Goal: Use online tool/utility: Utilize a website feature to perform a specific function

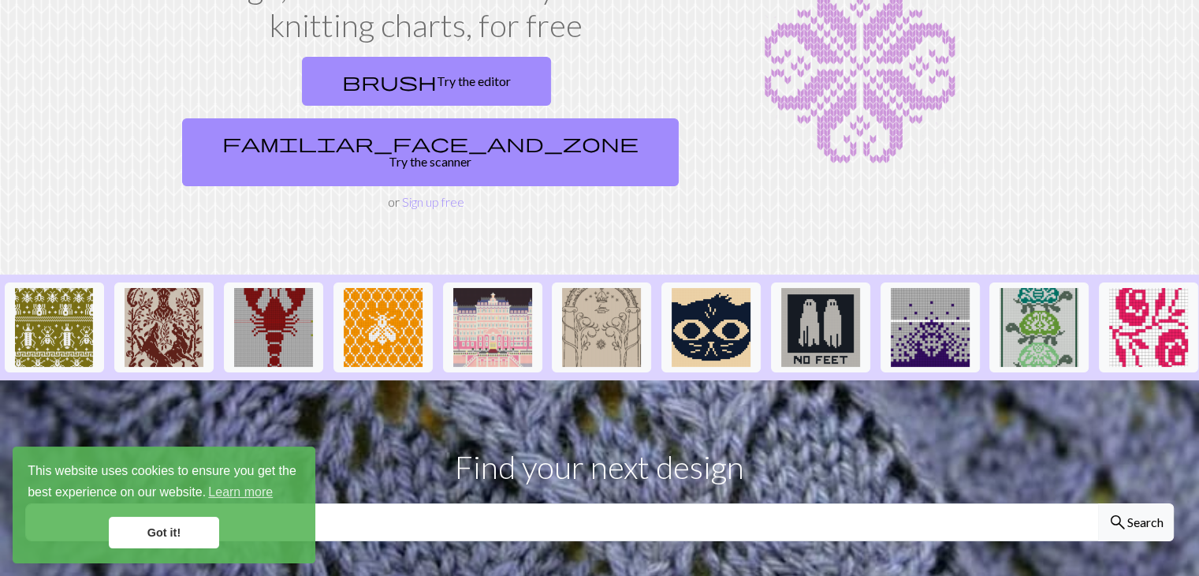
scroll to position [141, 0]
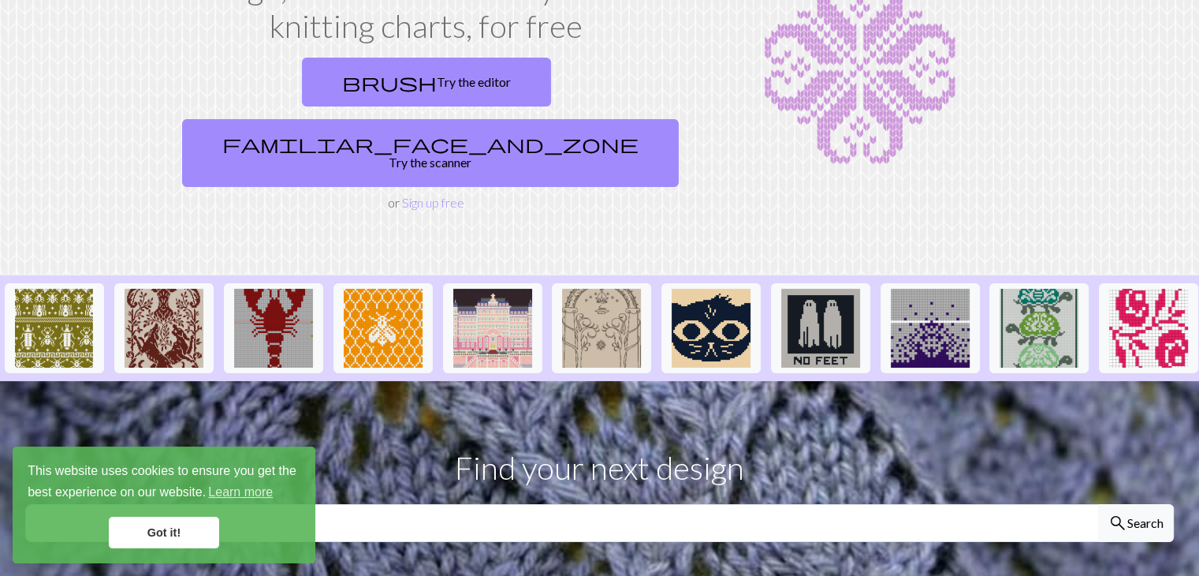
click at [320, 73] on link "brush Try the editor" at bounding box center [426, 82] width 249 height 49
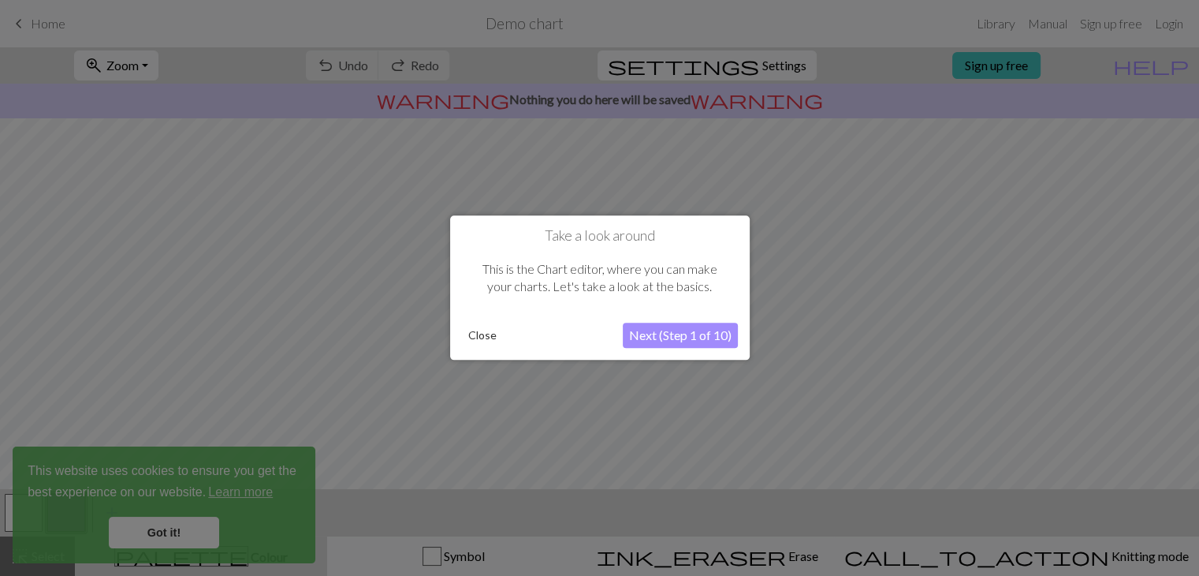
click at [656, 337] on button "Next (Step 1 of 10)" at bounding box center [680, 335] width 115 height 25
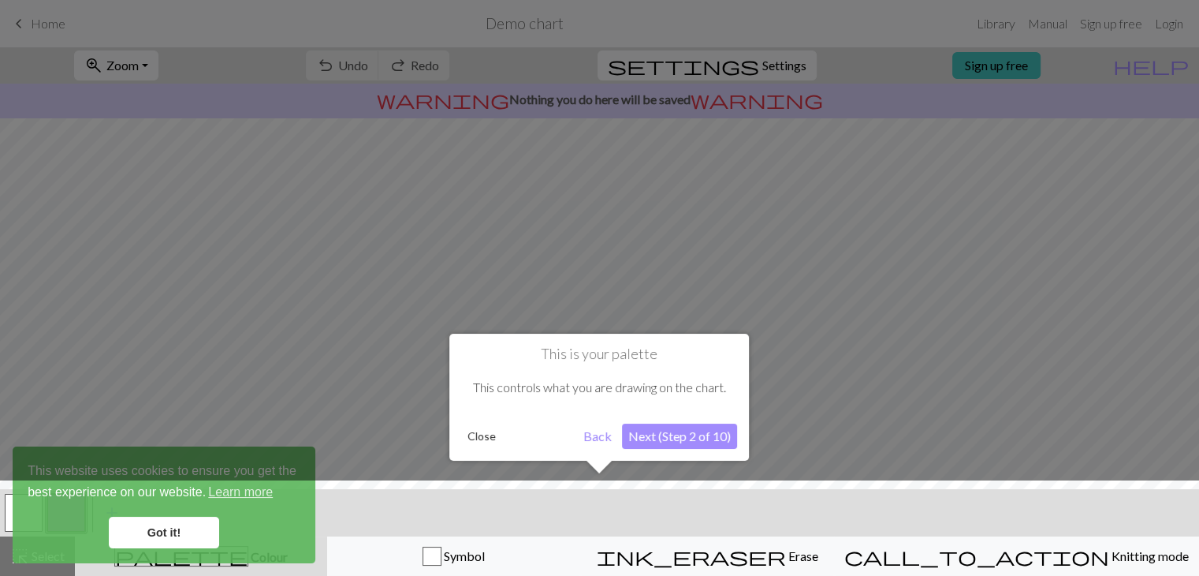
click at [671, 428] on button "Next (Step 2 of 10)" at bounding box center [679, 435] width 115 height 25
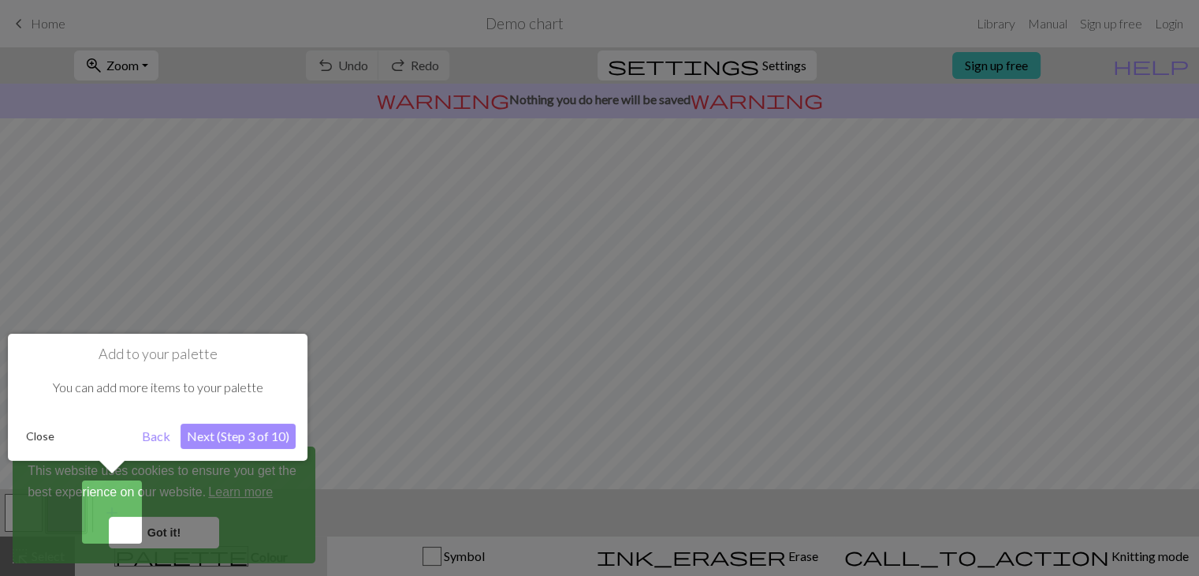
click at [246, 430] on button "Next (Step 3 of 10)" at bounding box center [238, 435] width 115 height 25
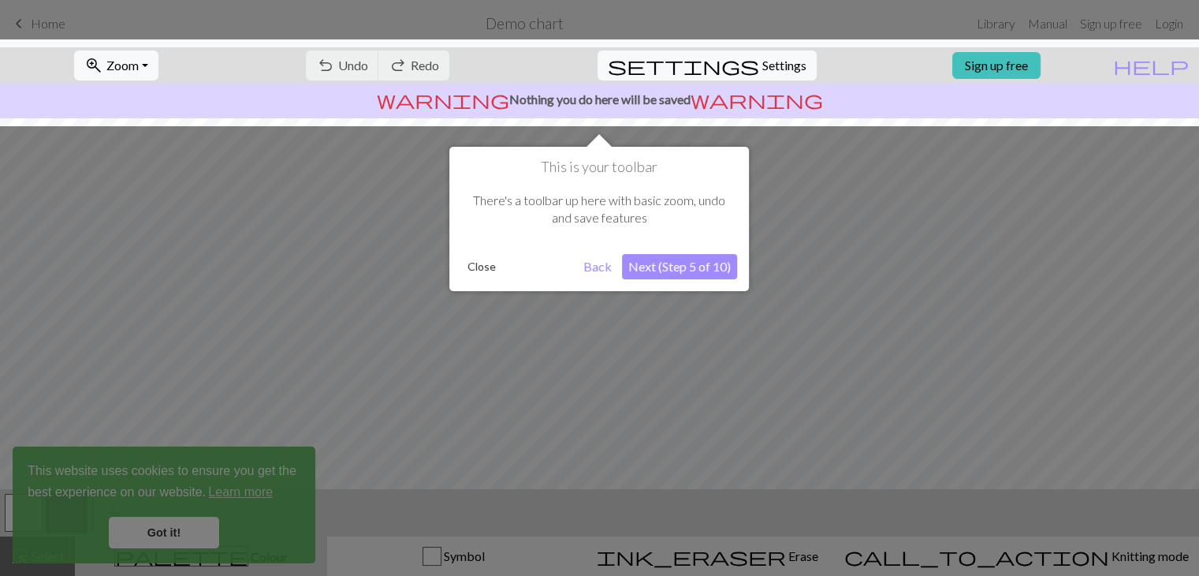
click at [669, 266] on button "Next (Step 5 of 10)" at bounding box center [679, 266] width 115 height 25
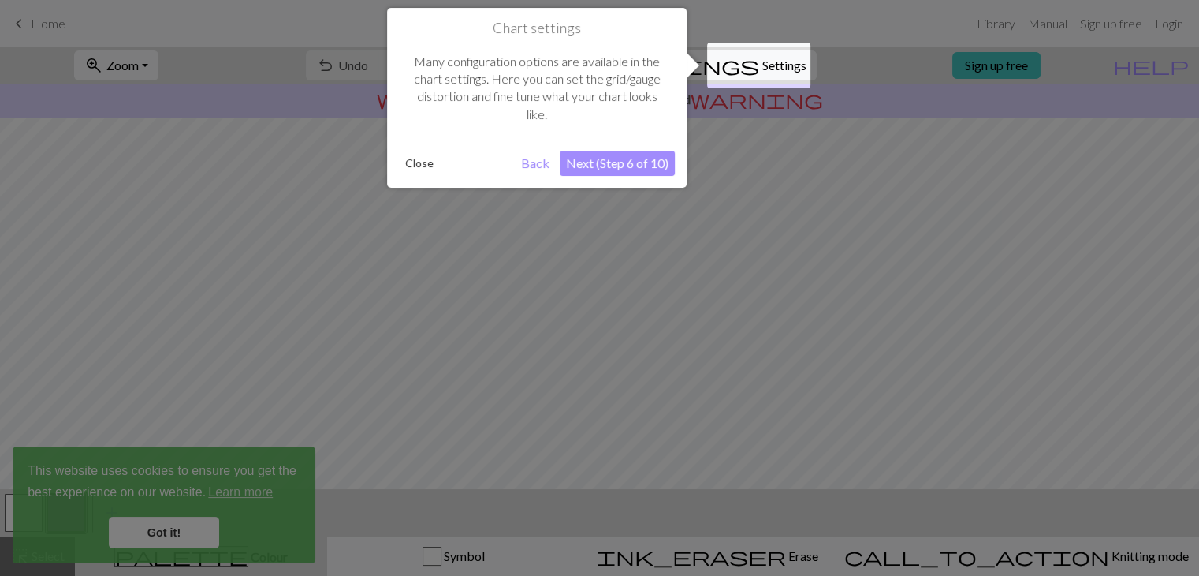
click at [645, 165] on button "Next (Step 6 of 10)" at bounding box center [617, 163] width 115 height 25
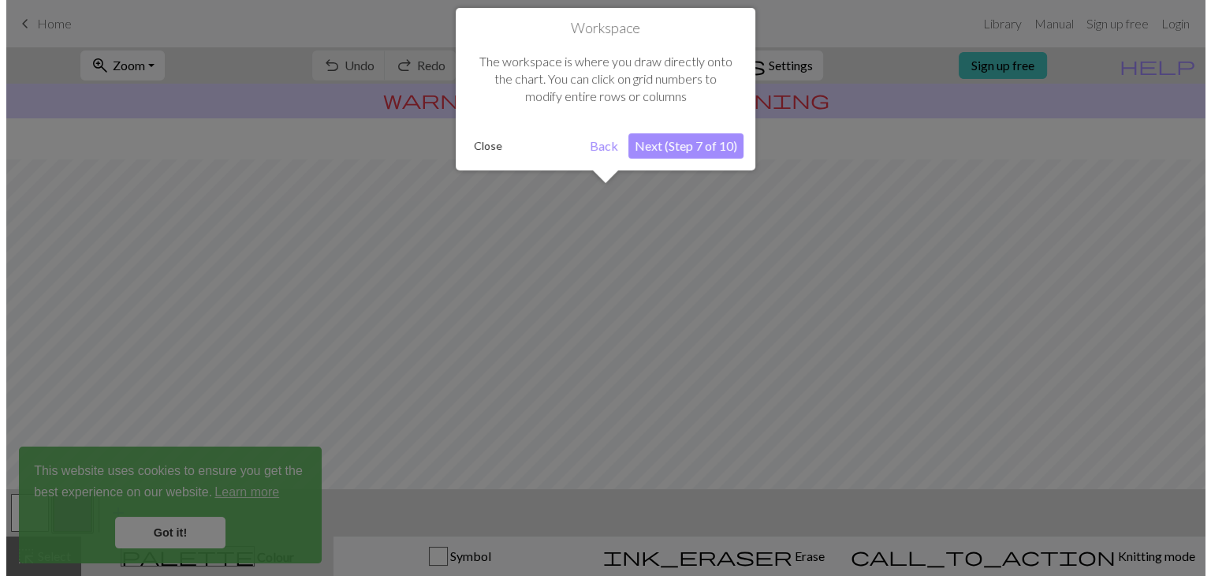
scroll to position [94, 0]
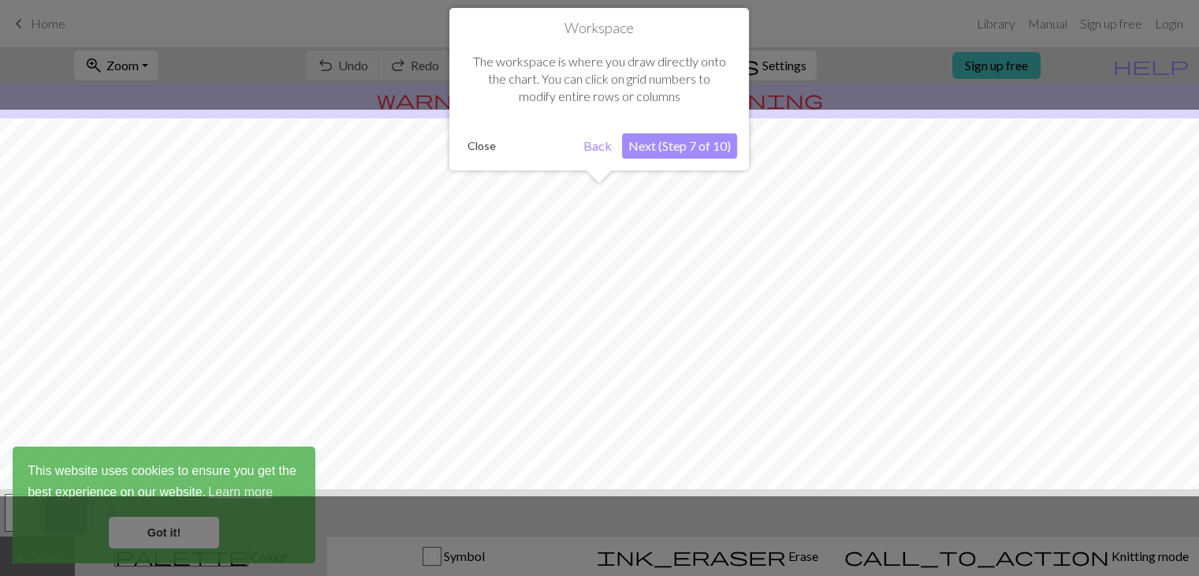
click at [670, 149] on button "Next (Step 7 of 10)" at bounding box center [679, 145] width 115 height 25
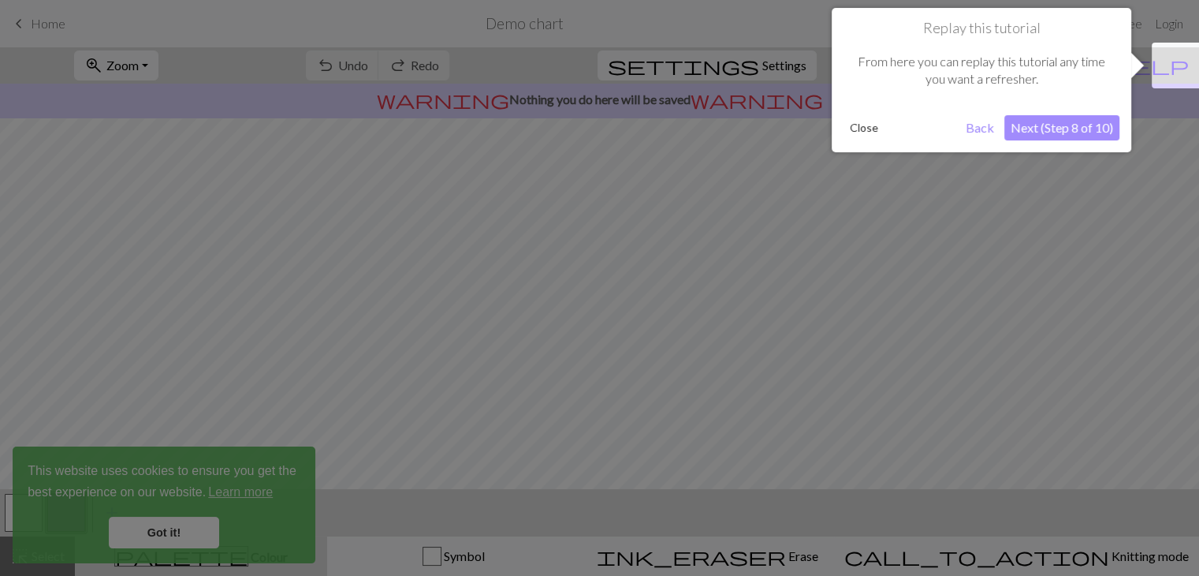
click at [1056, 136] on button "Next (Step 8 of 10)" at bounding box center [1061, 127] width 115 height 25
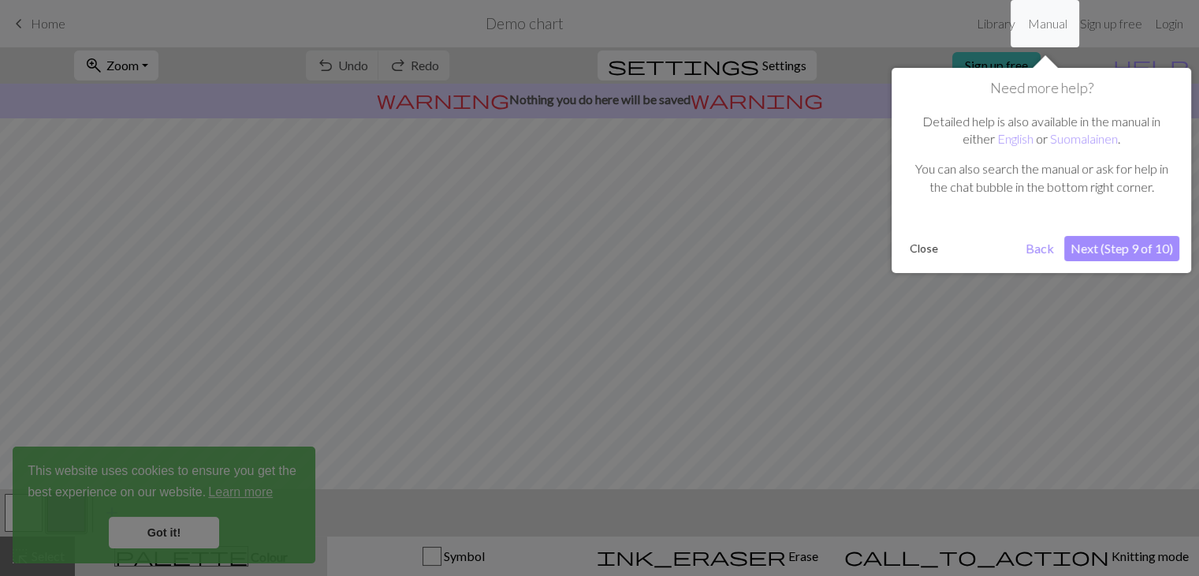
click at [1138, 244] on button "Next (Step 9 of 10)" at bounding box center [1121, 248] width 115 height 25
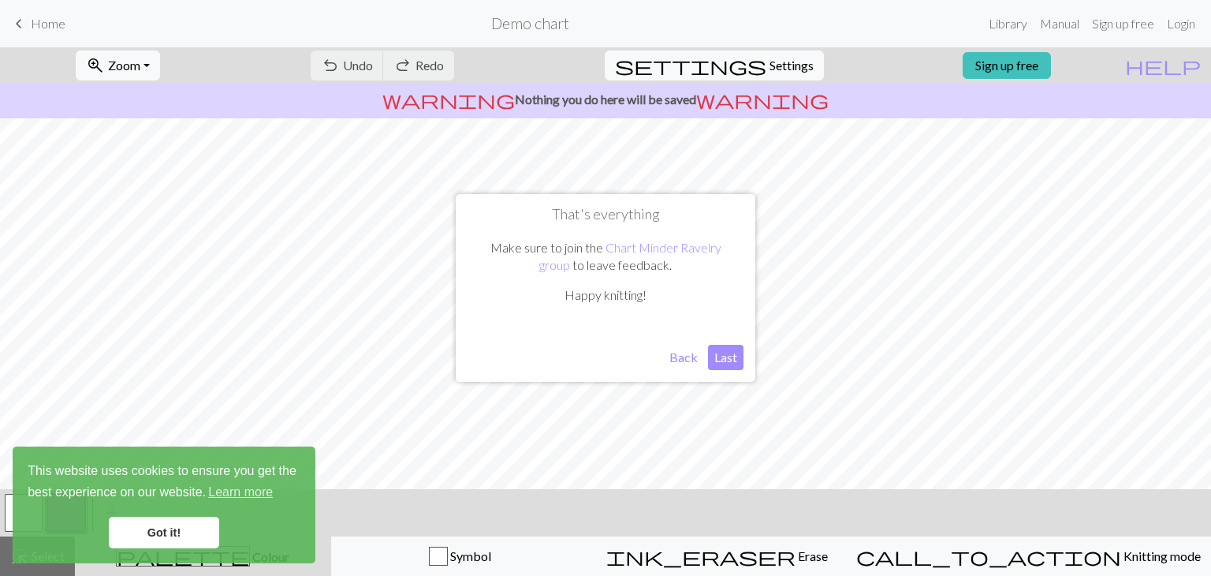
click at [725, 356] on button "Last" at bounding box center [725, 357] width 35 height 25
click at [769, 73] on span "Settings" at bounding box center [791, 65] width 44 height 19
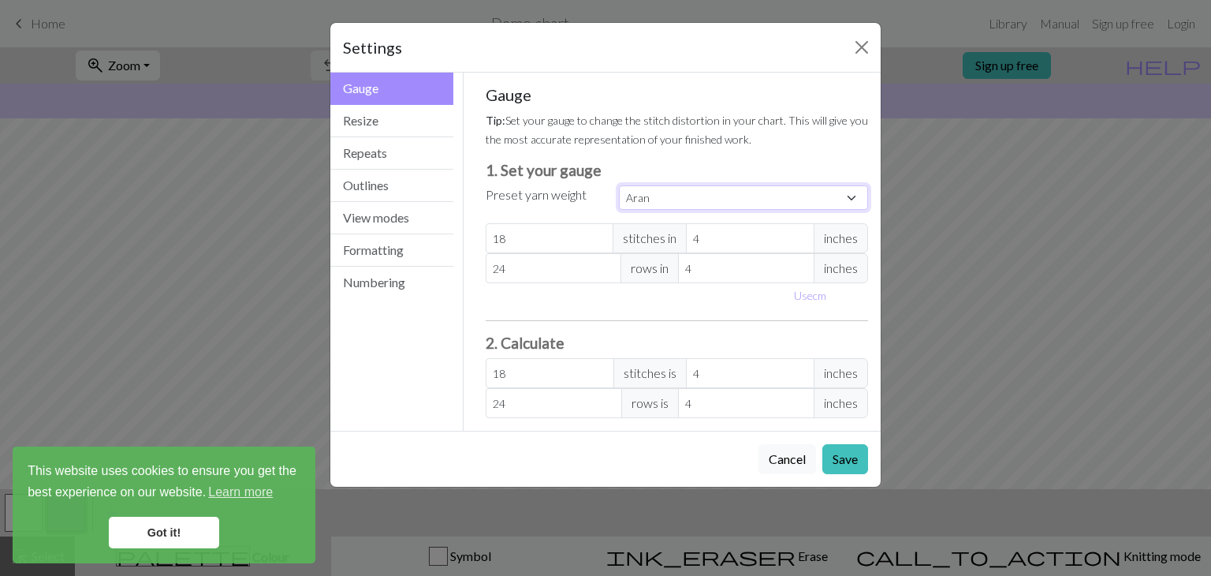
click at [694, 196] on select "Custom Square Lace Light Fingering Fingering Sport Double knit Worsted Aran Bul…" at bounding box center [743, 197] width 249 height 24
select select "fingering"
click at [619, 185] on select "Custom Square Lace Light Fingering Fingering Sport Double knit Worsted Aran Bul…" at bounding box center [743, 197] width 249 height 24
type input "28"
type input "36"
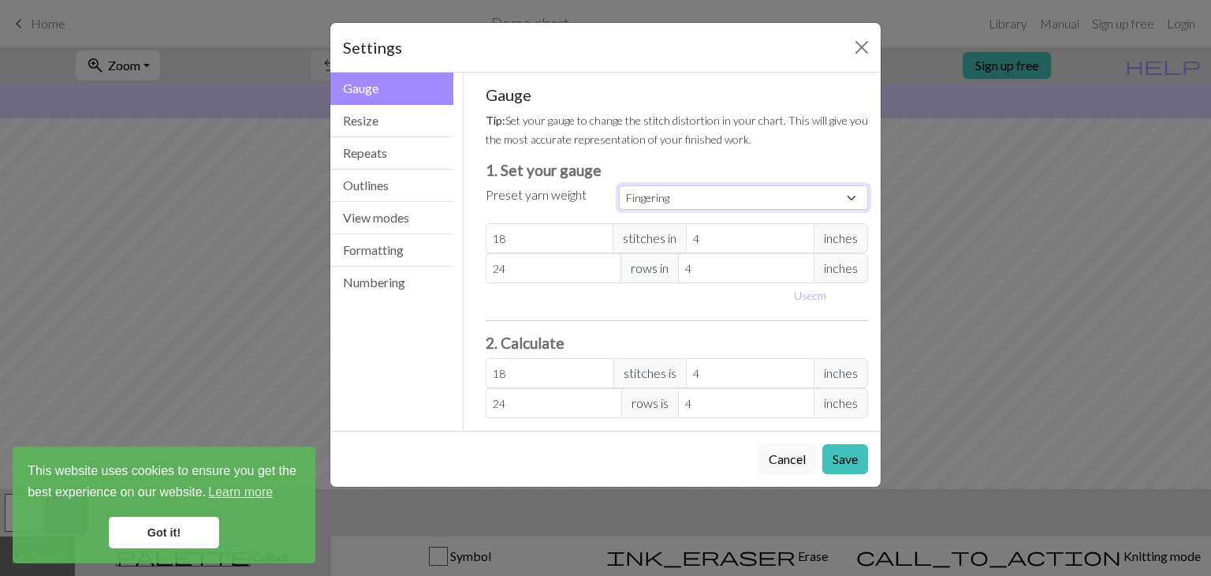
type input "28"
type input "36"
click at [360, 118] on button "Resize" at bounding box center [391, 121] width 123 height 32
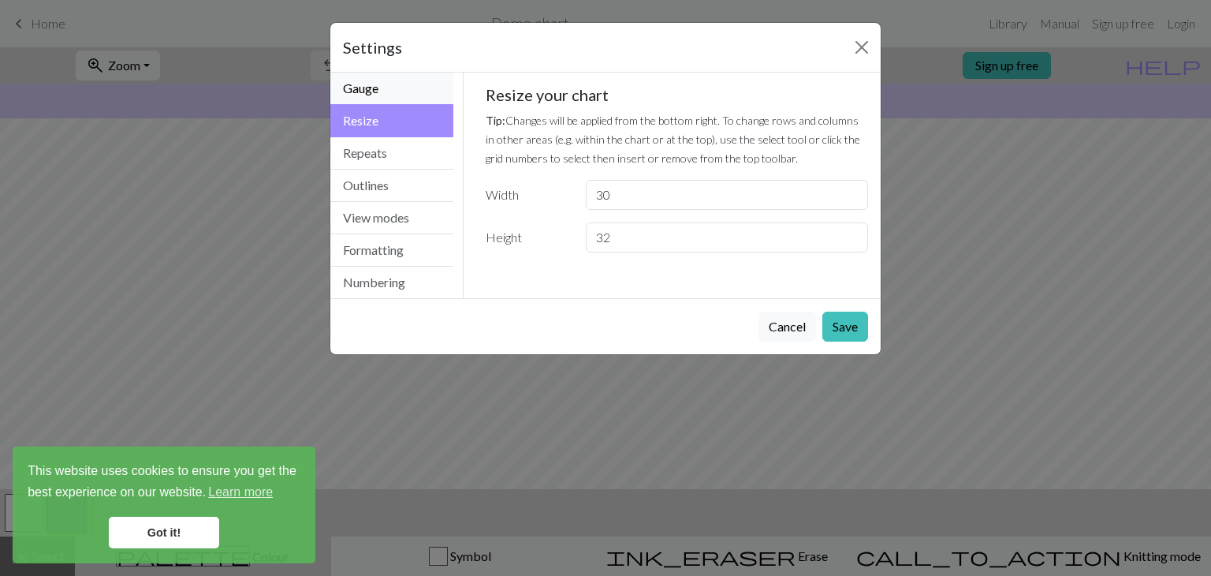
click at [400, 82] on button "Gauge" at bounding box center [391, 89] width 123 height 32
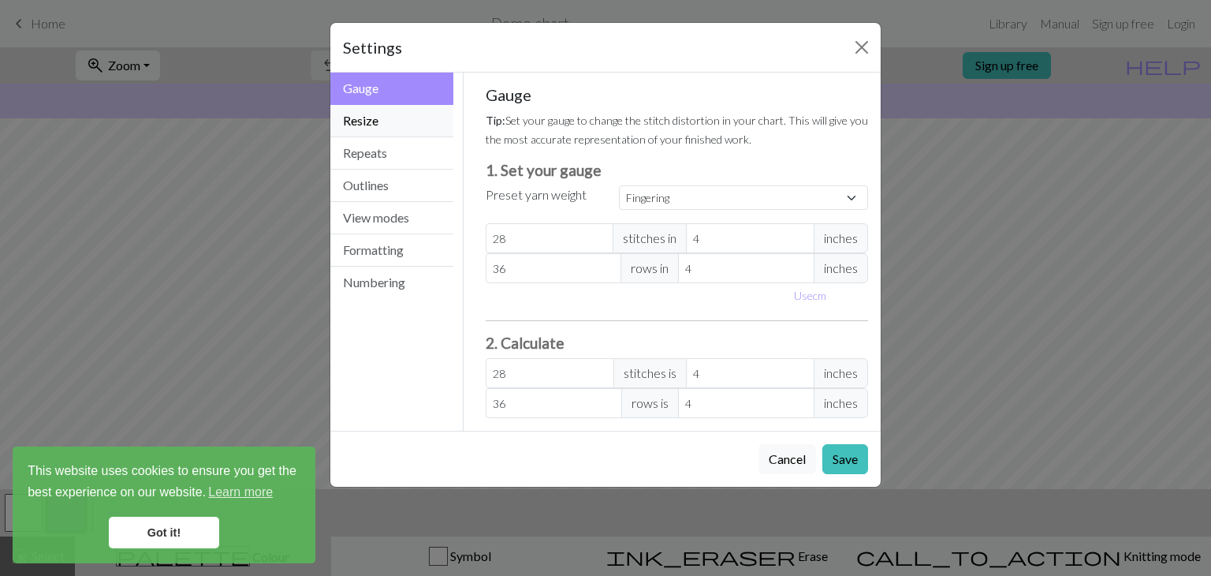
click at [408, 113] on button "Resize" at bounding box center [391, 121] width 123 height 32
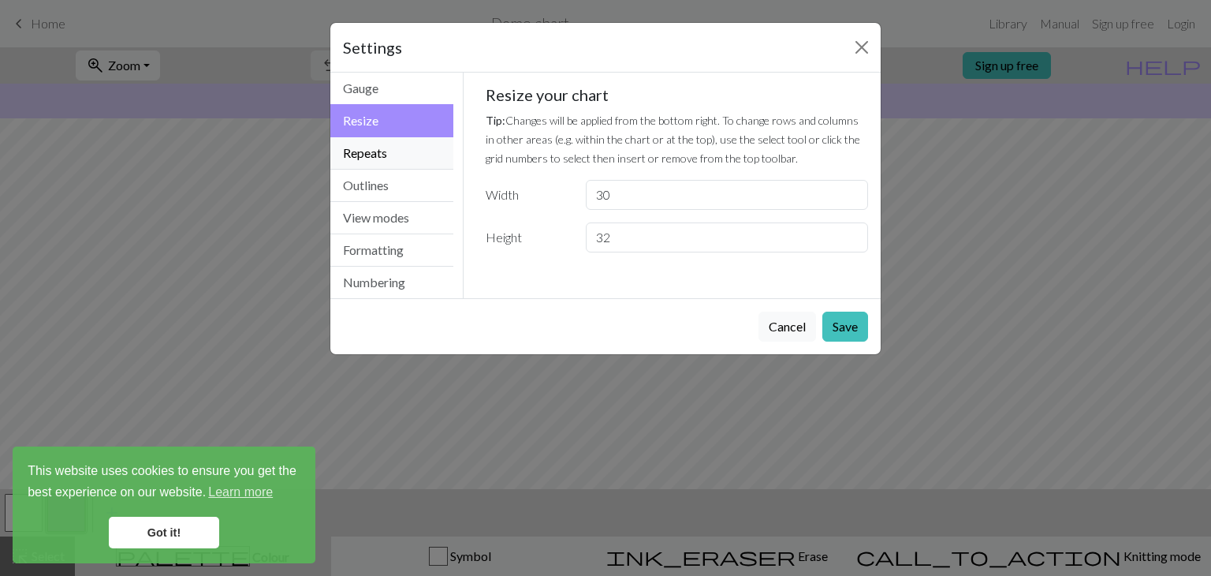
click at [410, 145] on button "Repeats" at bounding box center [391, 153] width 123 height 32
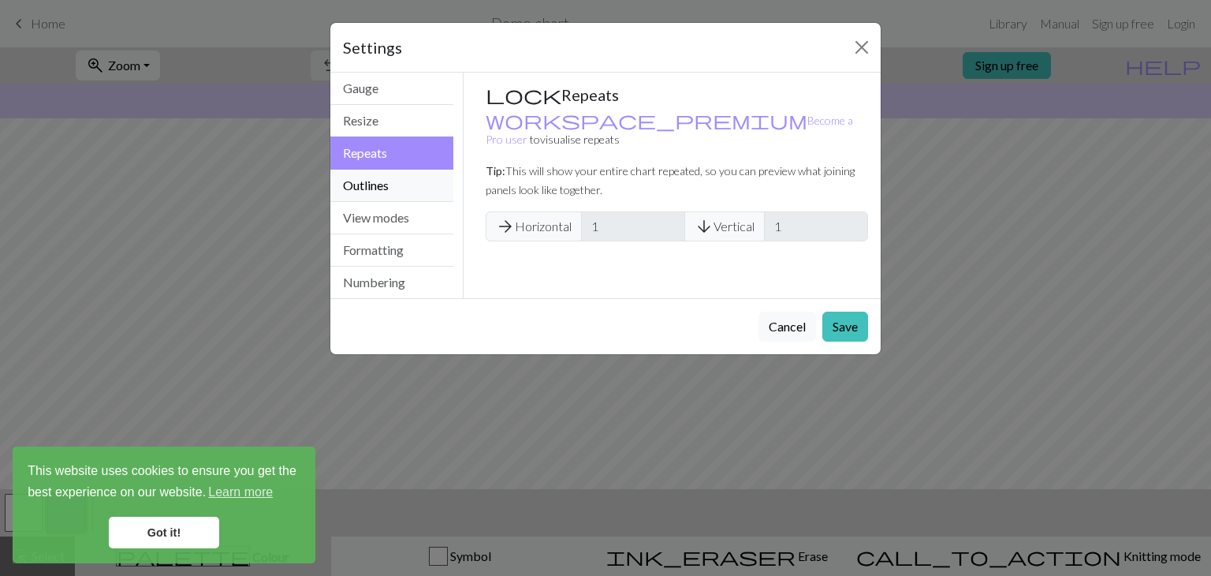
click at [388, 194] on button "Outlines" at bounding box center [391, 185] width 123 height 32
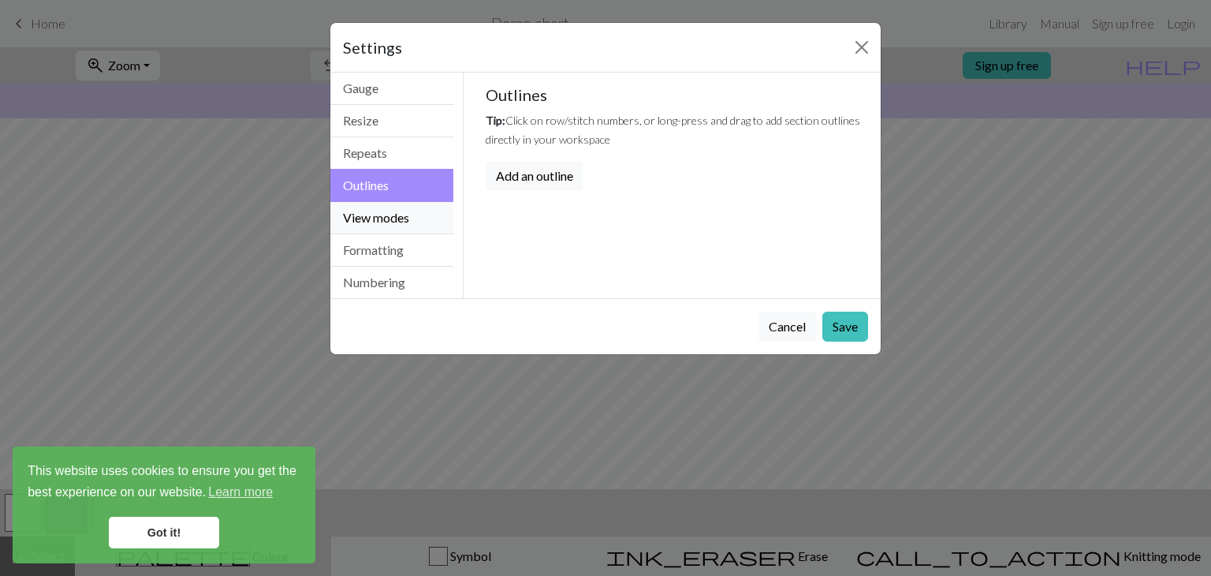
click at [410, 208] on button "View modes" at bounding box center [391, 218] width 123 height 32
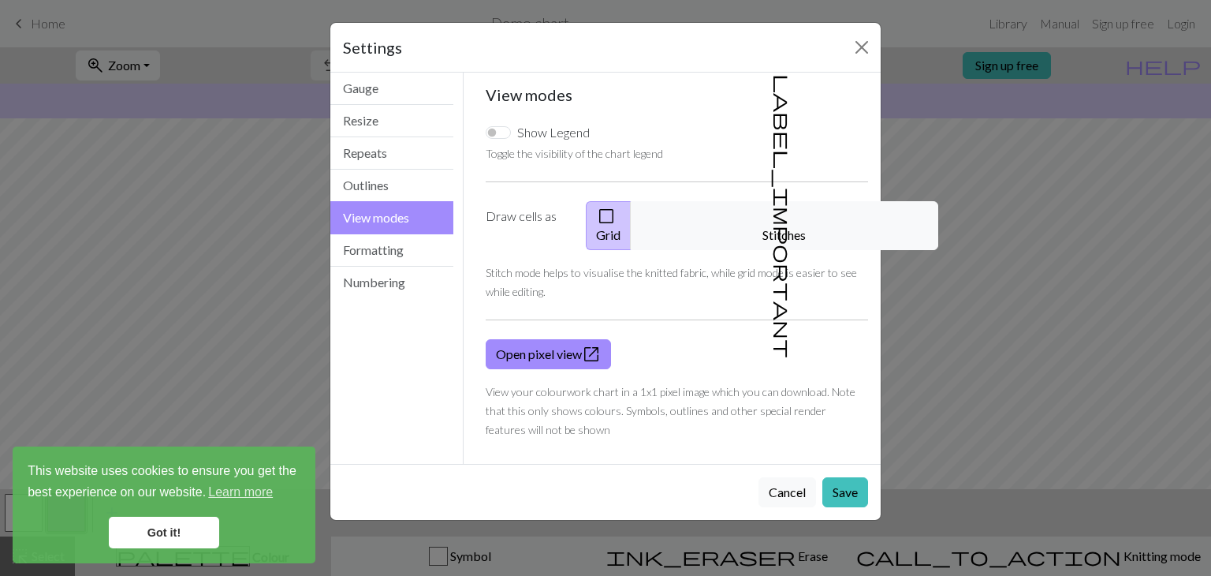
click at [798, 222] on button "label_important Stitches" at bounding box center [784, 225] width 307 height 49
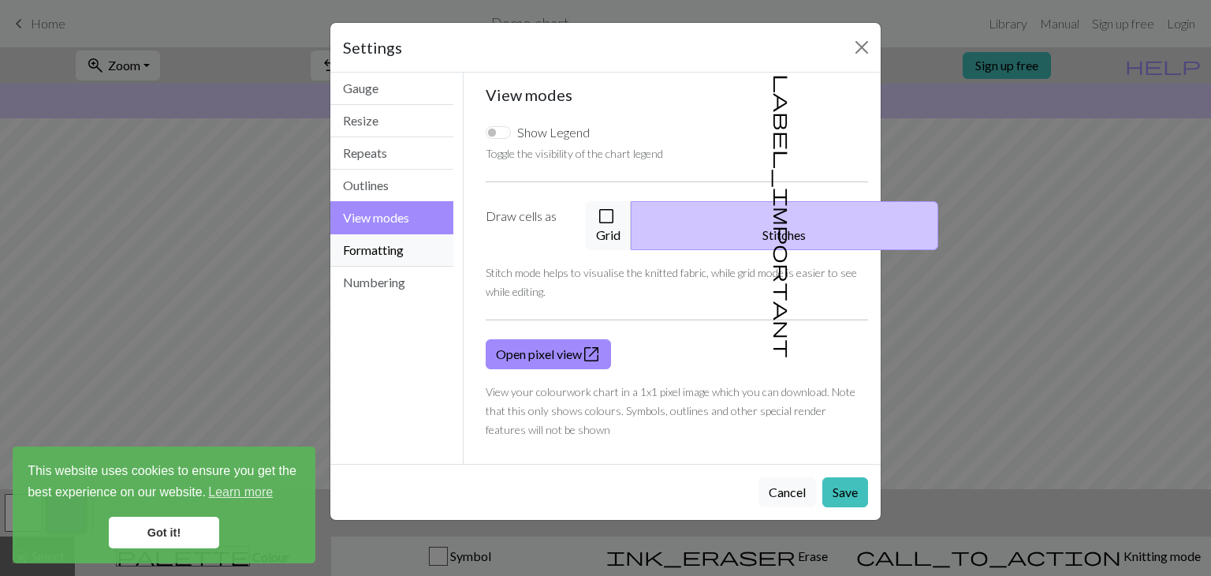
click at [403, 247] on button "Formatting" at bounding box center [391, 250] width 123 height 32
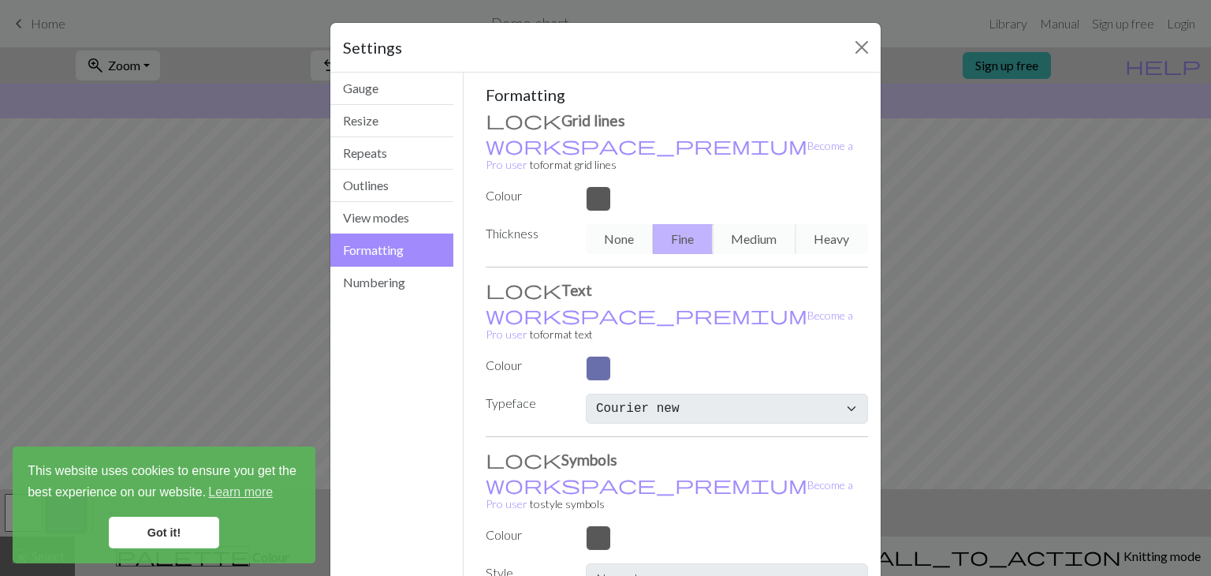
scroll to position [65, 0]
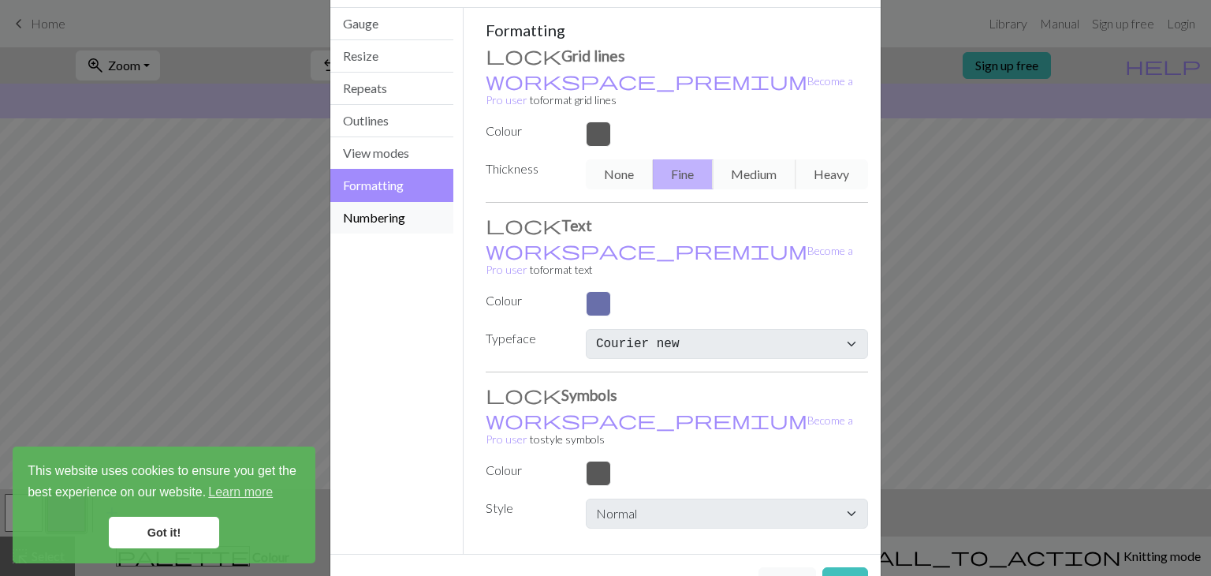
click at [404, 228] on button "Numbering" at bounding box center [391, 218] width 123 height 32
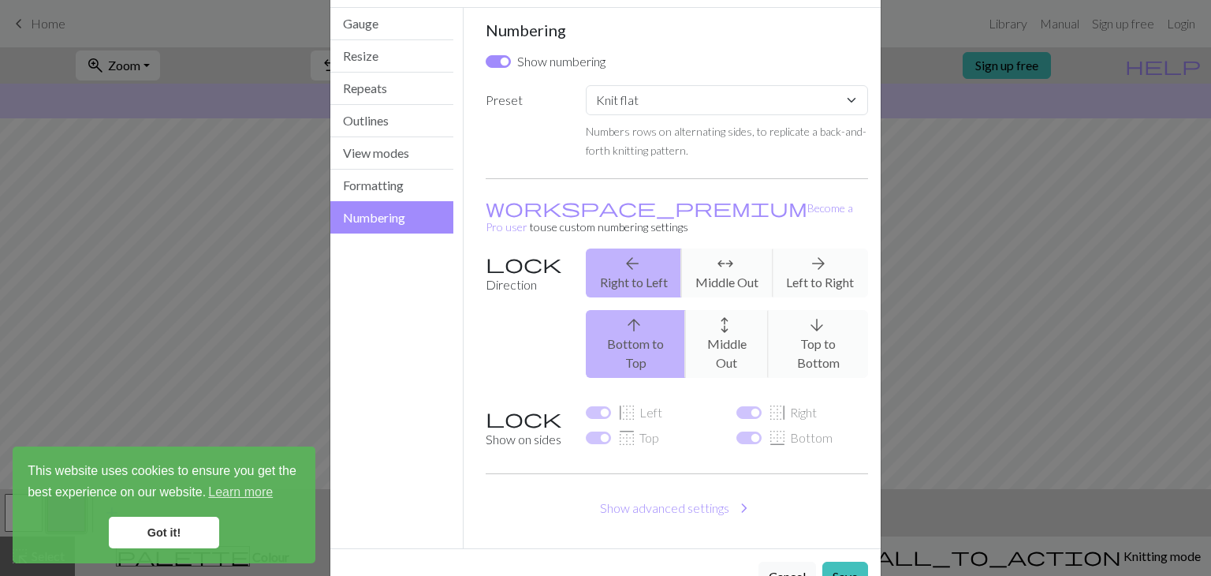
click at [773, 561] on button "Cancel" at bounding box center [787, 576] width 58 height 30
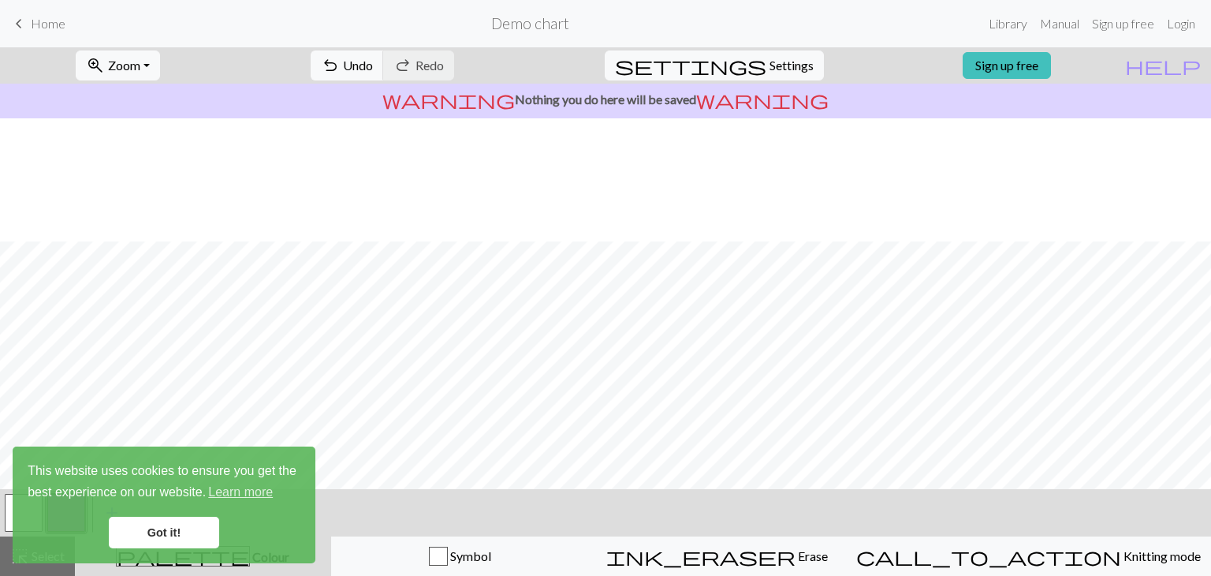
scroll to position [217, 0]
click at [168, 524] on link "Got it!" at bounding box center [164, 532] width 110 height 32
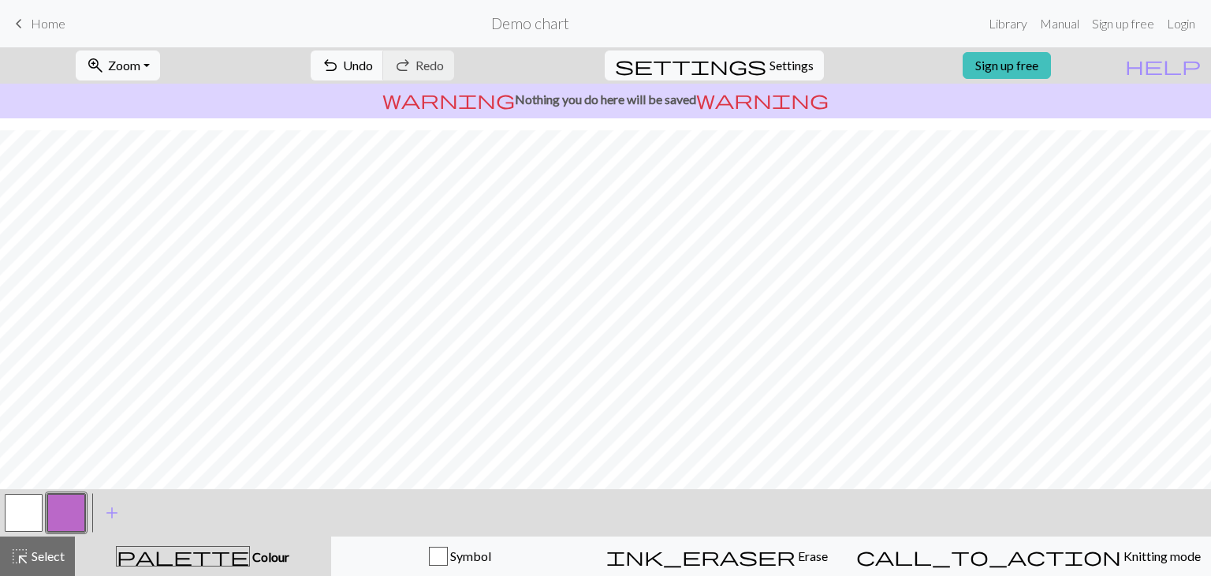
click at [19, 502] on button "button" at bounding box center [24, 513] width 38 height 38
click at [795, 558] on span "Erase" at bounding box center [811, 555] width 32 height 15
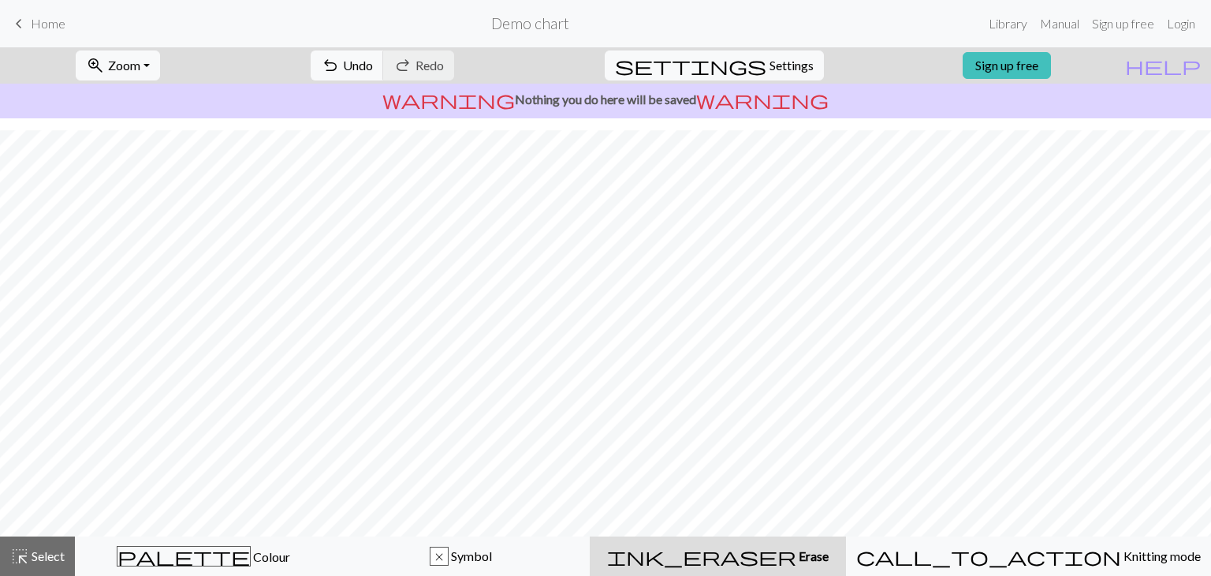
click at [782, 66] on span "Settings" at bounding box center [791, 65] width 44 height 19
select select "flat"
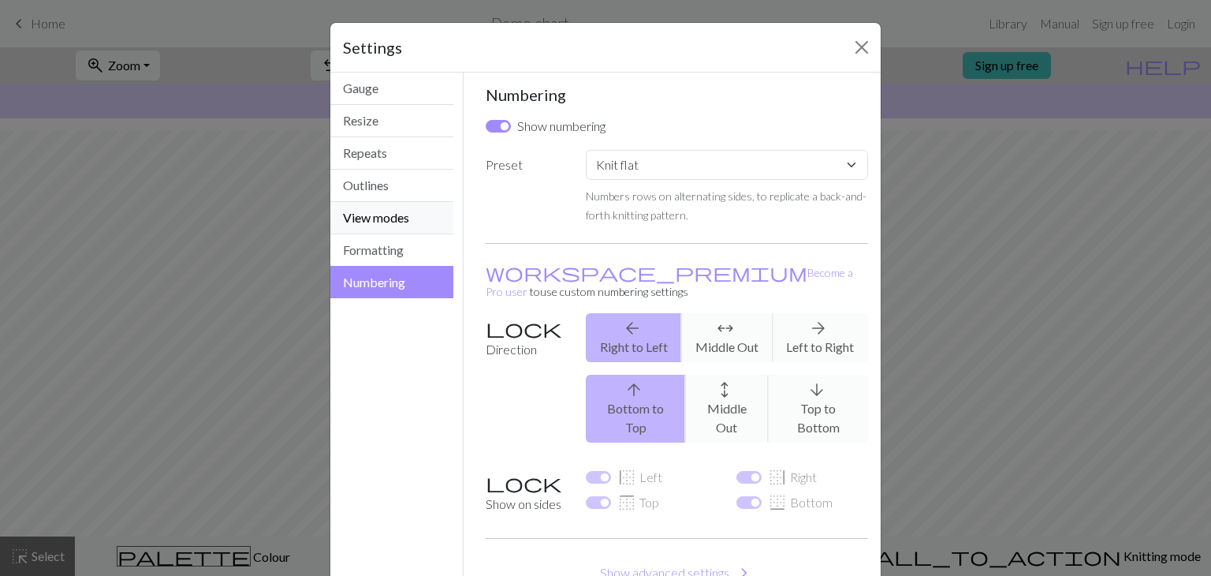
click at [420, 220] on button "View modes" at bounding box center [391, 218] width 123 height 32
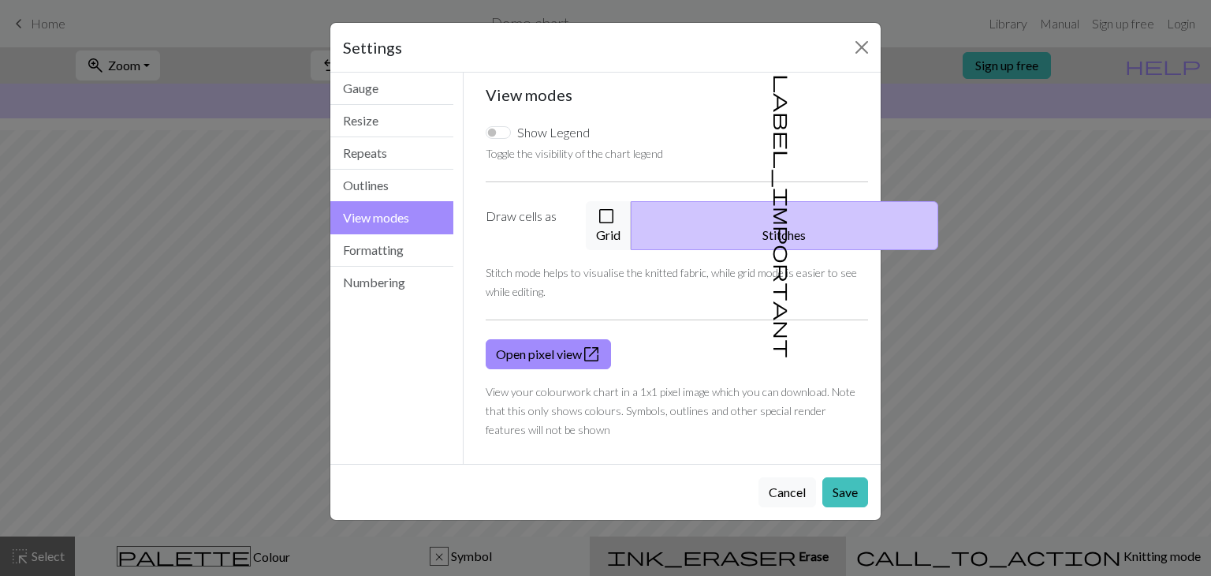
click at [631, 225] on button "check_box_outline_blank Grid" at bounding box center [609, 225] width 46 height 49
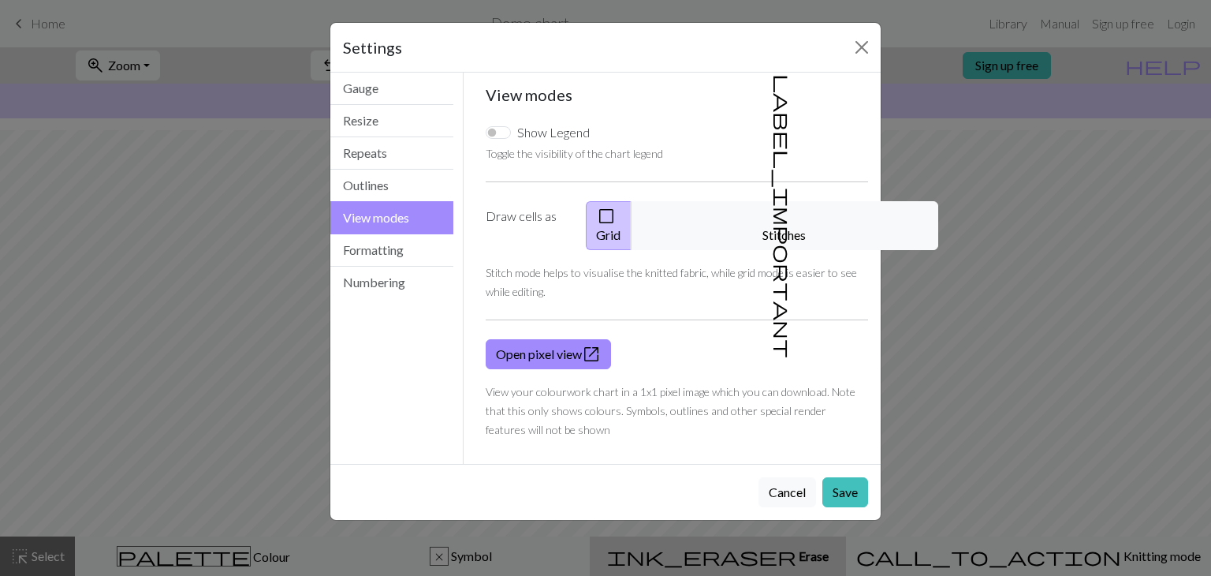
click at [842, 477] on button "Save" at bounding box center [845, 492] width 46 height 30
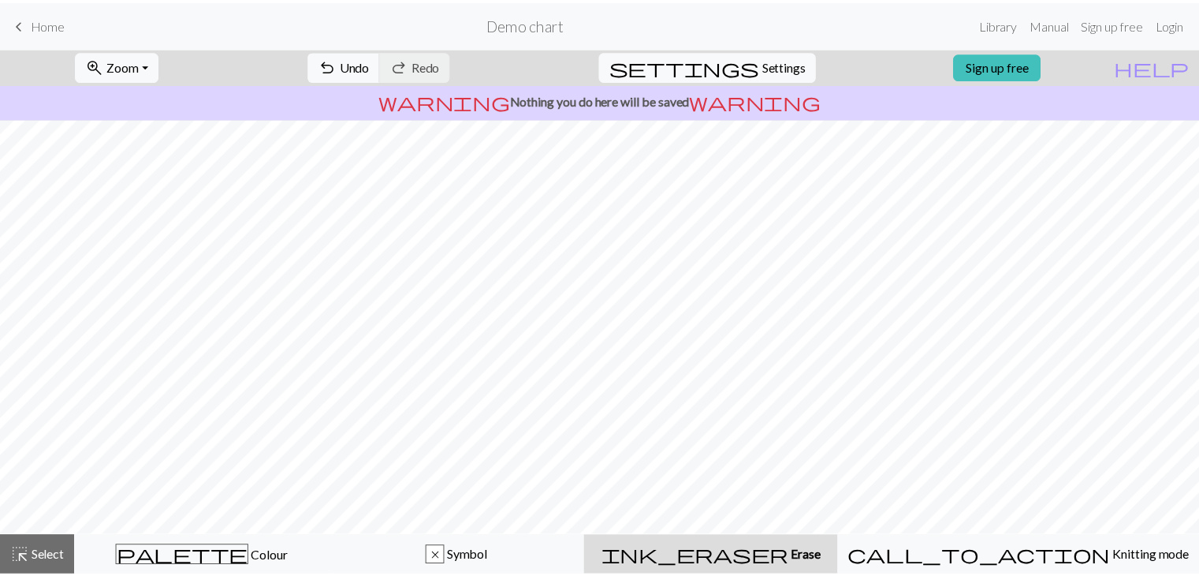
scroll to position [41, 0]
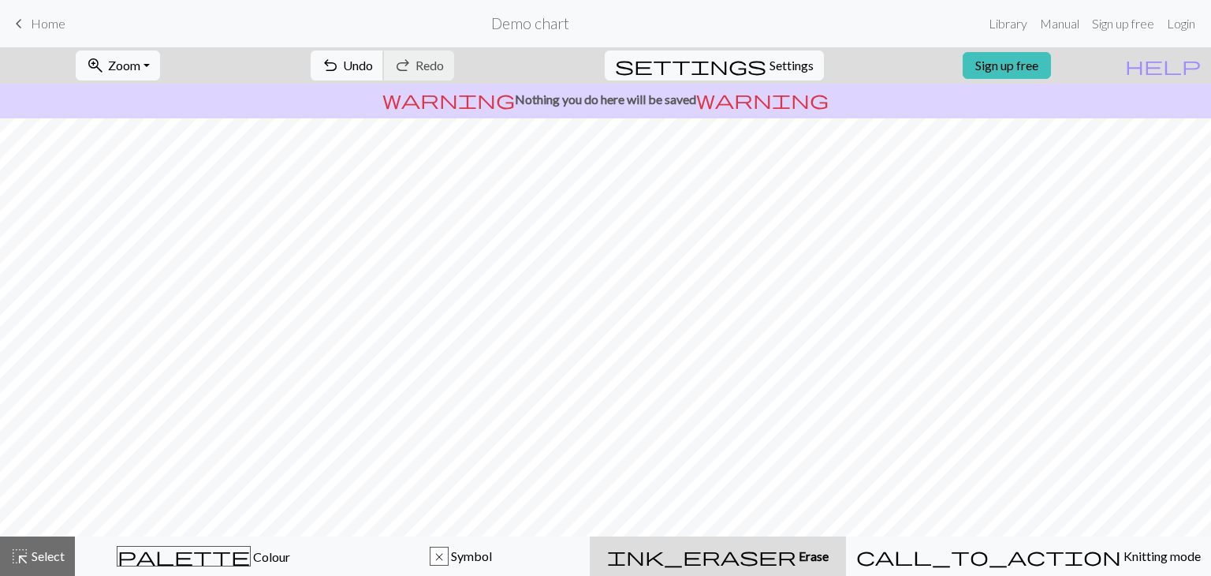
click at [373, 59] on span "Undo" at bounding box center [358, 65] width 30 height 15
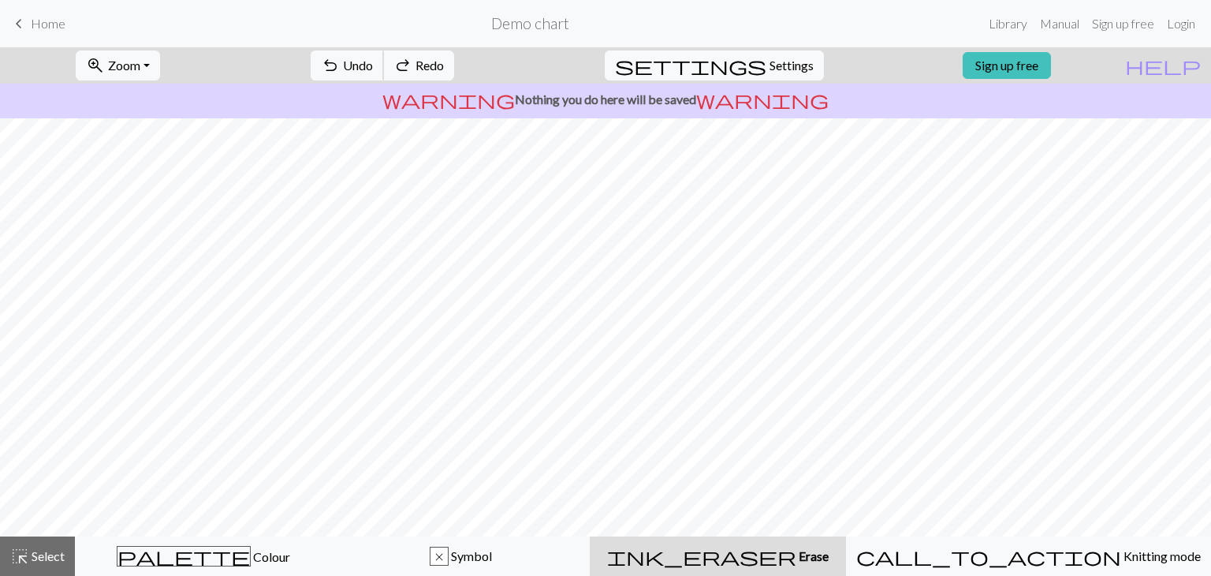
click at [373, 59] on span "Undo" at bounding box center [358, 65] width 30 height 15
click at [12, 20] on span "keyboard_arrow_left" at bounding box center [18, 24] width 19 height 22
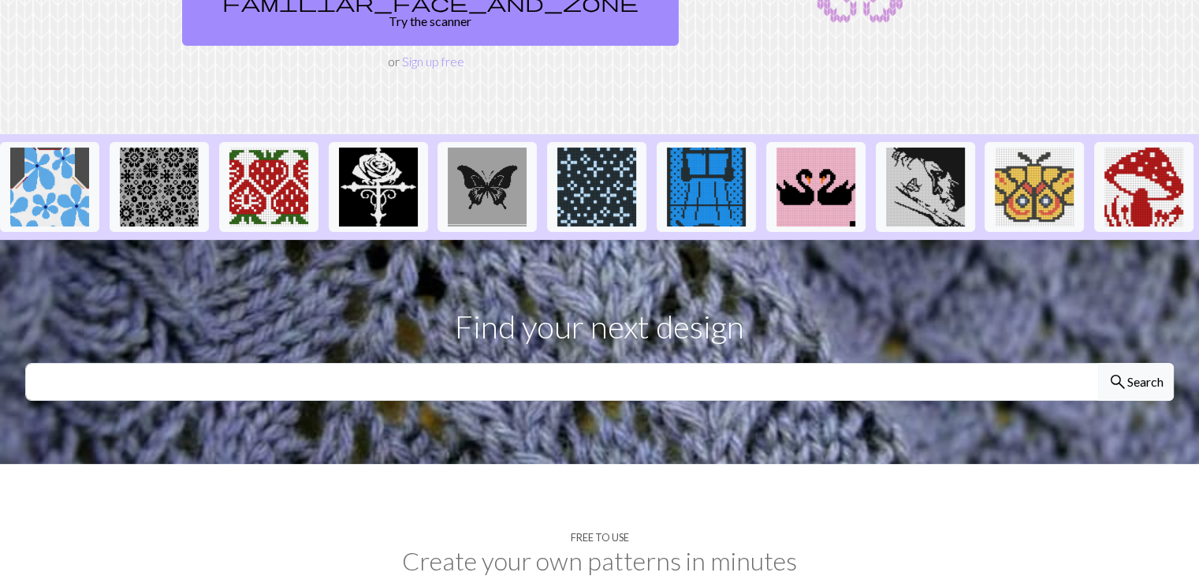
scroll to position [281, 0]
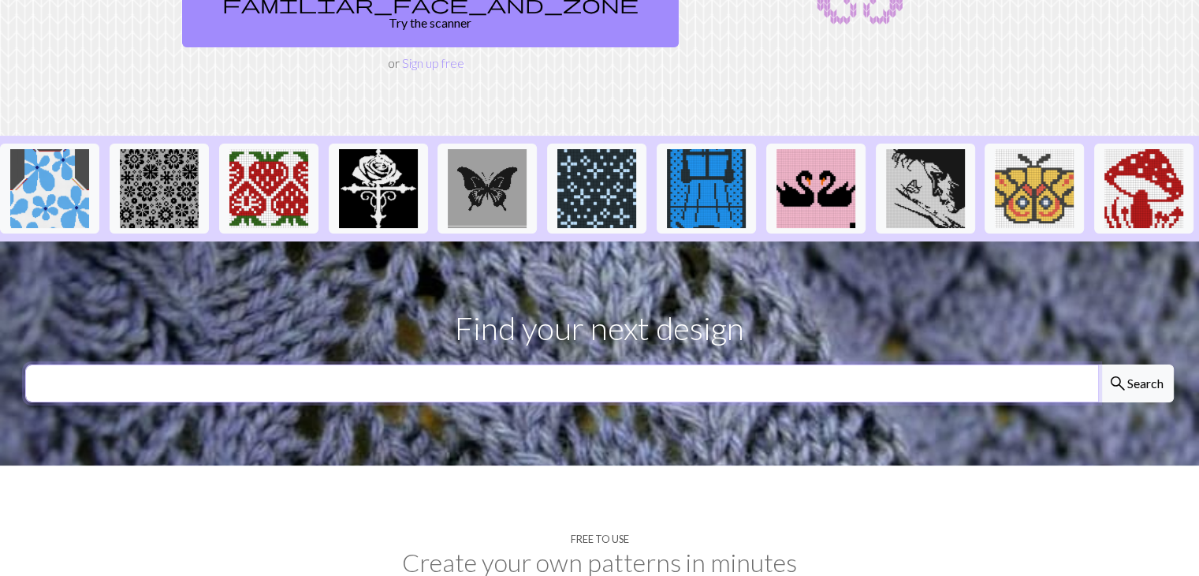
click at [584, 364] on input "text" at bounding box center [562, 383] width 1074 height 38
type input "bird"
click at [1098, 364] on button "search Search" at bounding box center [1136, 383] width 76 height 38
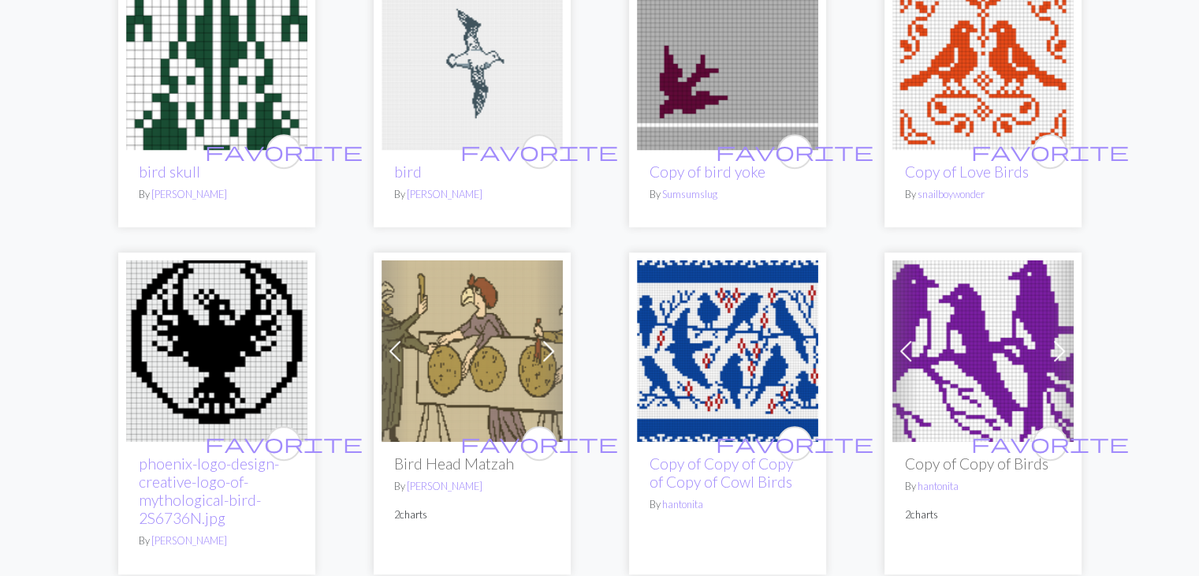
scroll to position [920, 0]
click at [708, 104] on img at bounding box center [727, 59] width 181 height 181
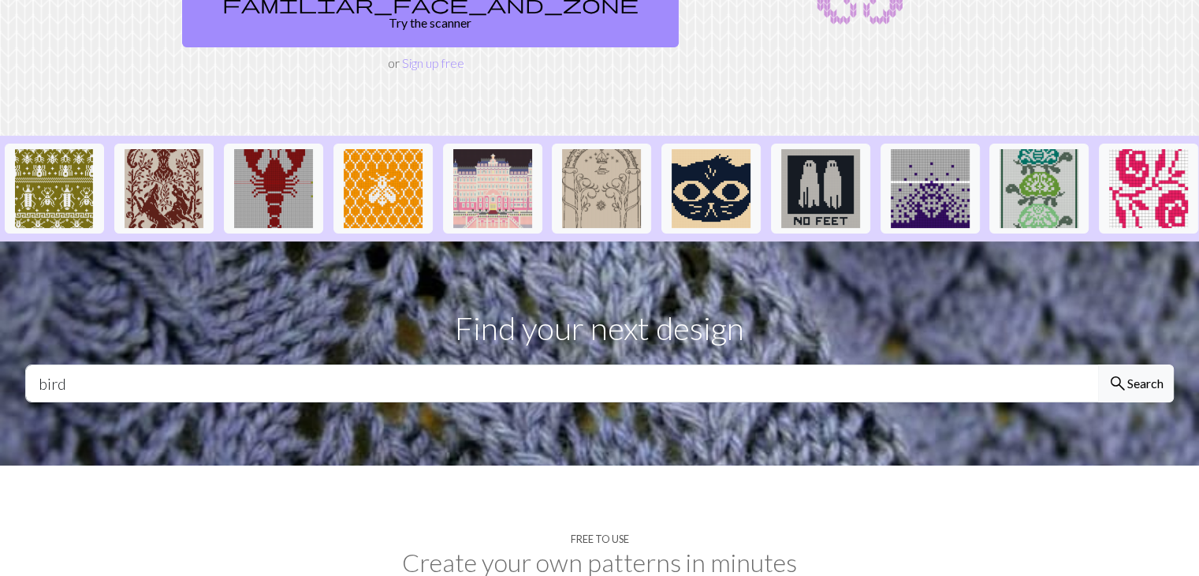
scroll to position [732, 0]
